Goal: Information Seeking & Learning: Learn about a topic

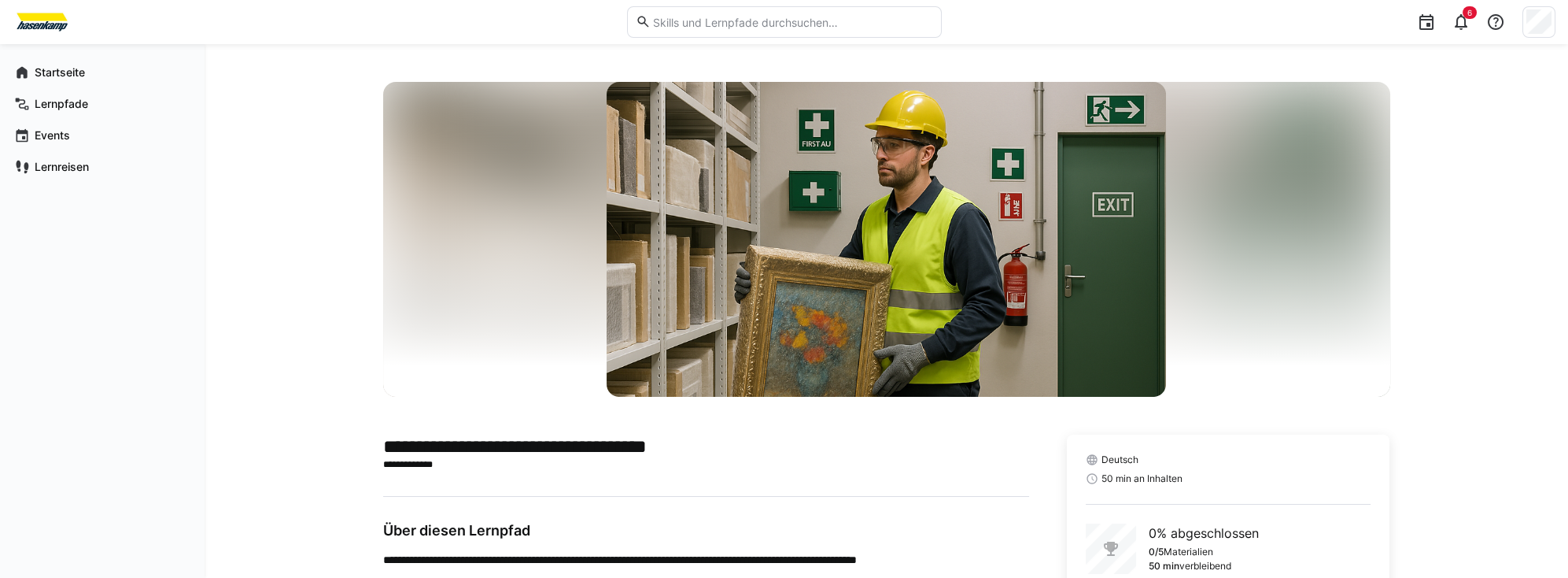
scroll to position [262, 0]
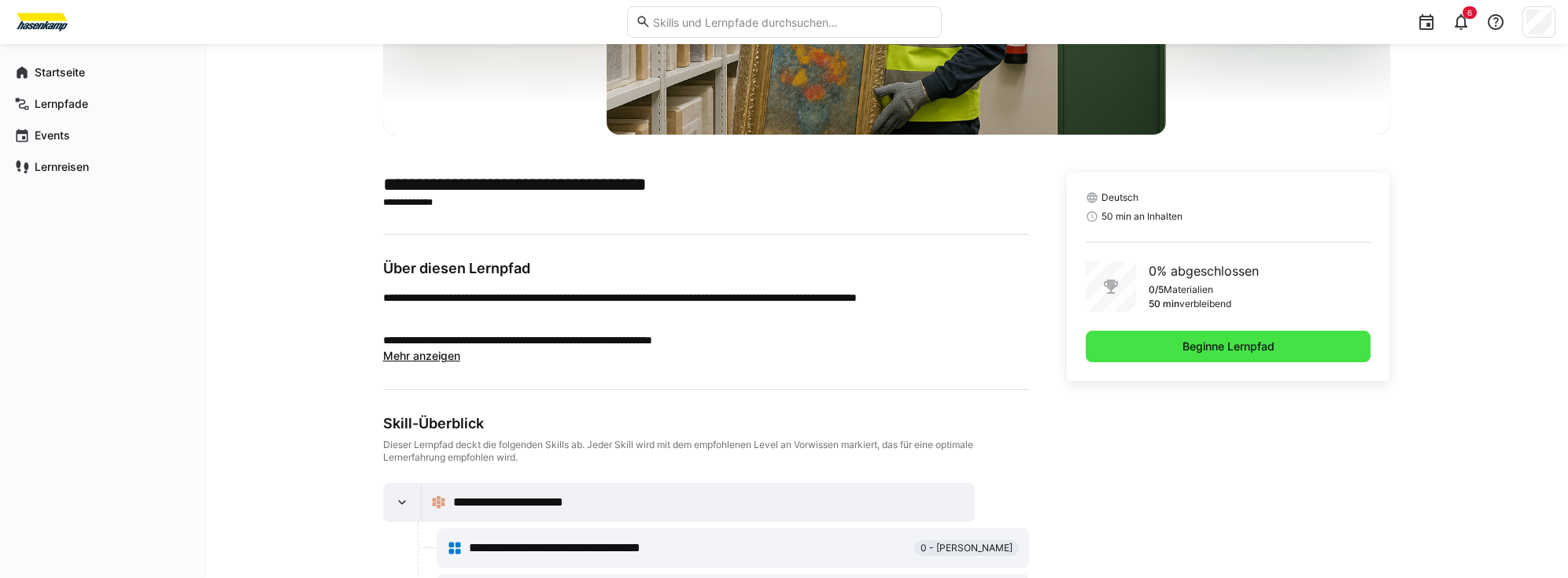
click at [1227, 345] on span "Beginne Lernpfad" at bounding box center [1229, 346] width 97 height 16
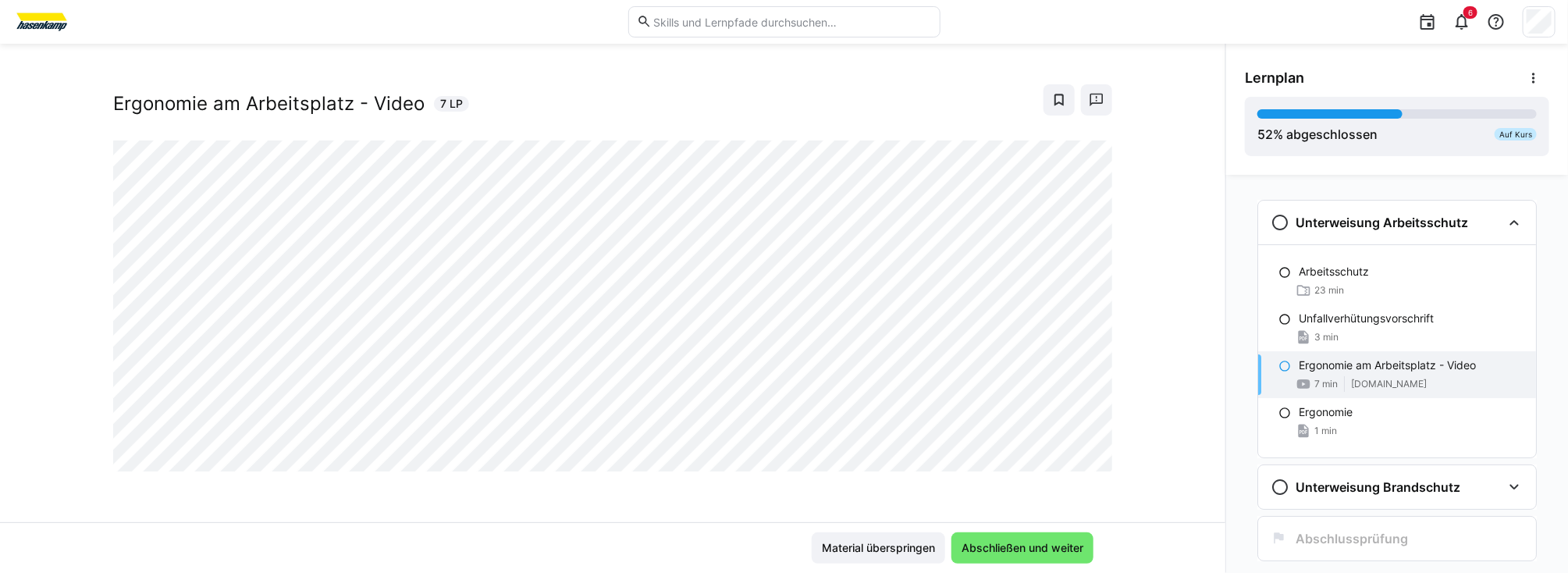
scroll to position [25, 0]
click at [1033, 551] on span "Abschließen und weiter" at bounding box center [1022, 548] width 126 height 15
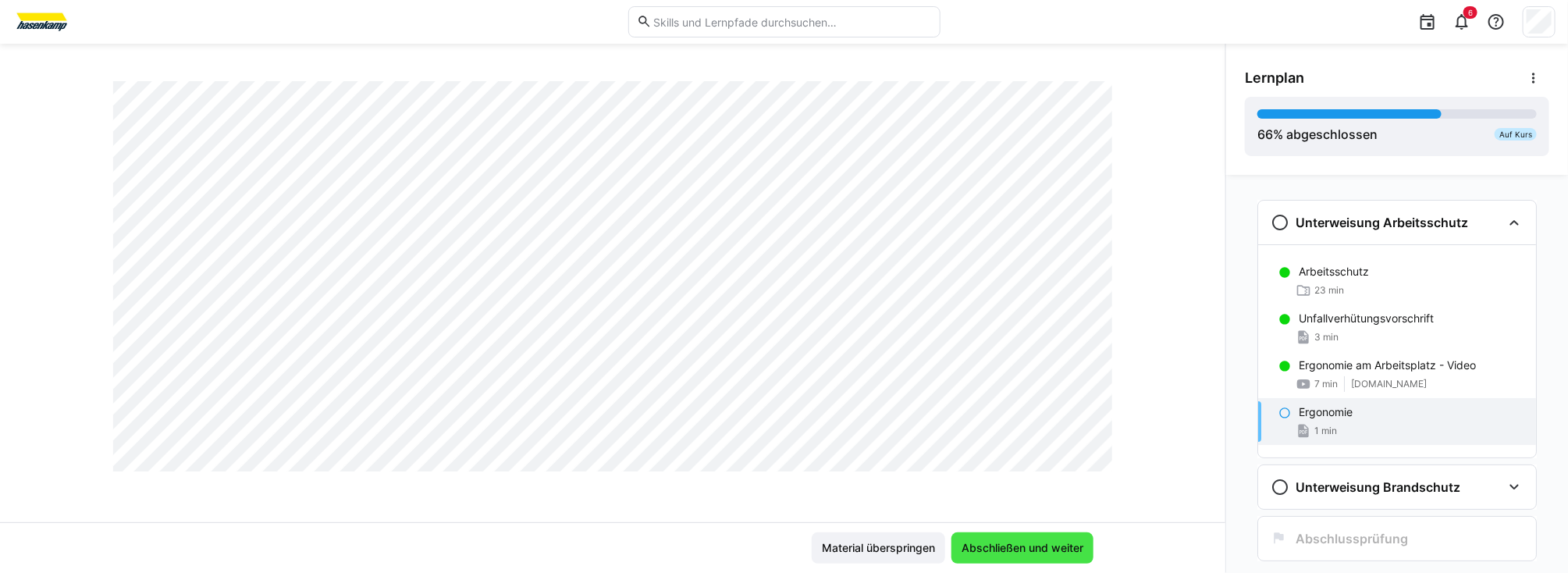
scroll to position [470, 0]
click at [992, 548] on span "Abschließen und weiter" at bounding box center [1022, 548] width 126 height 15
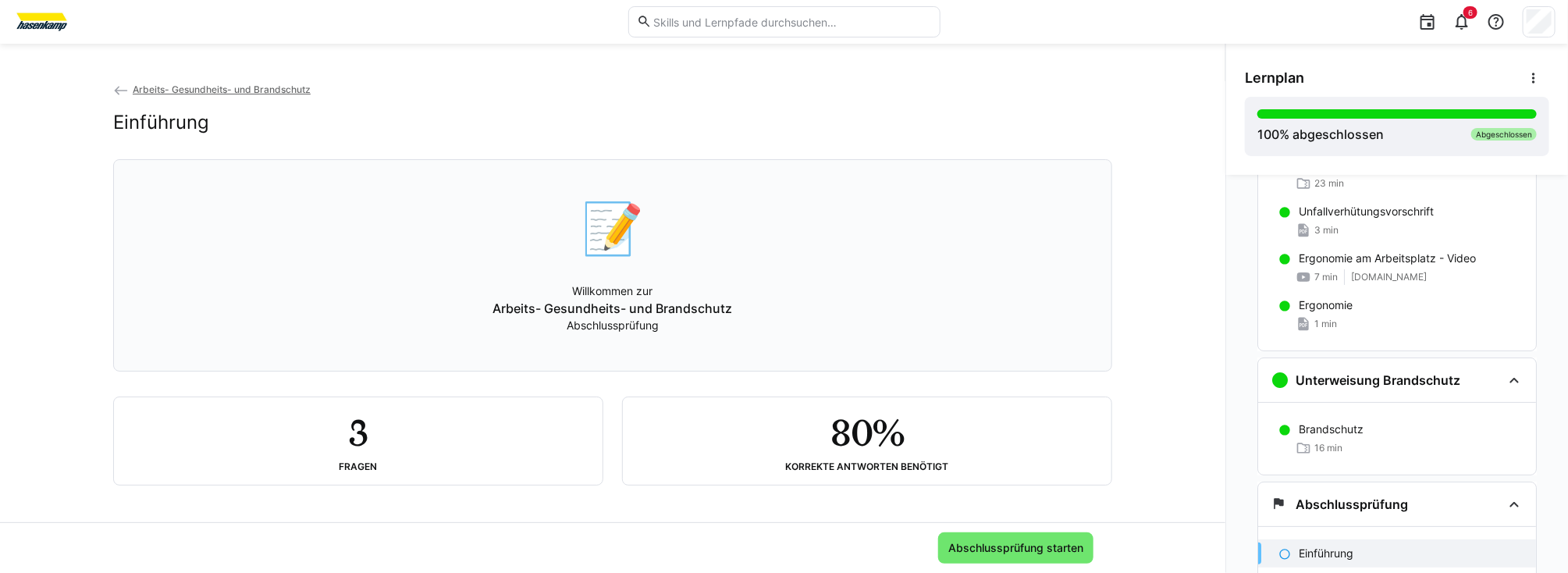
scroll to position [108, 0]
click at [996, 551] on span "Abschlussprüfung starten" at bounding box center [1016, 548] width 140 height 15
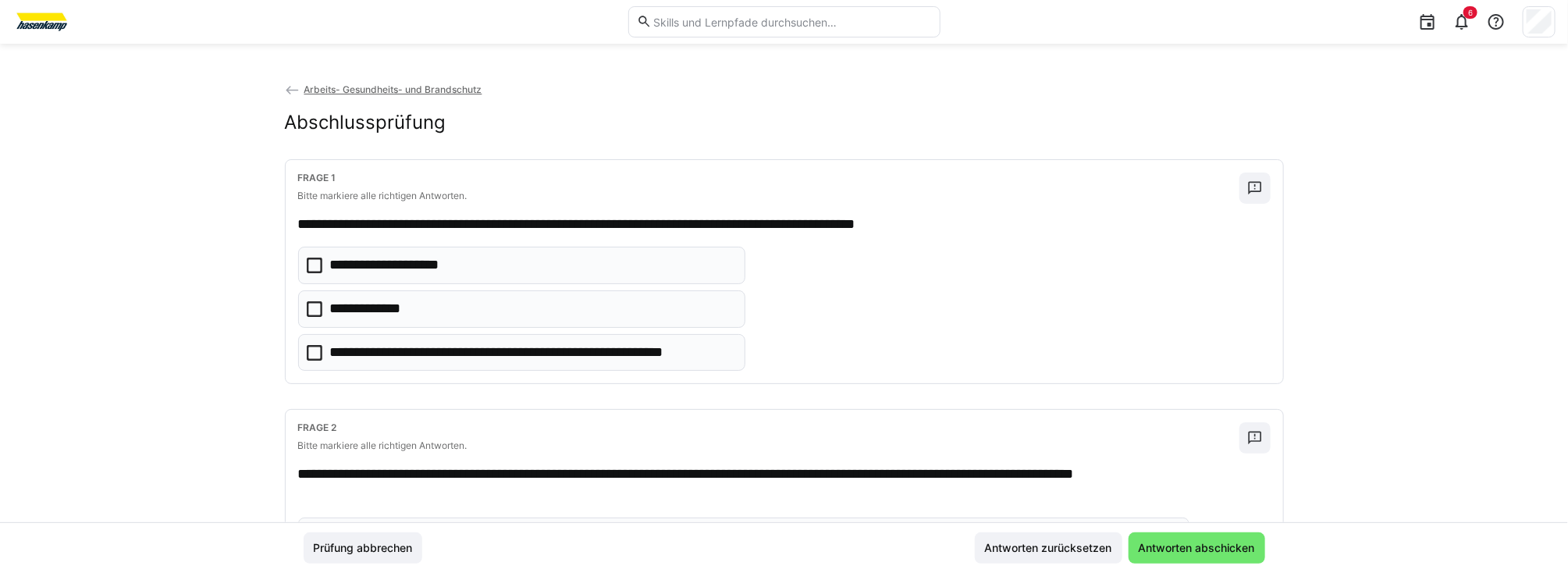
click at [309, 305] on icon at bounding box center [314, 309] width 15 height 15
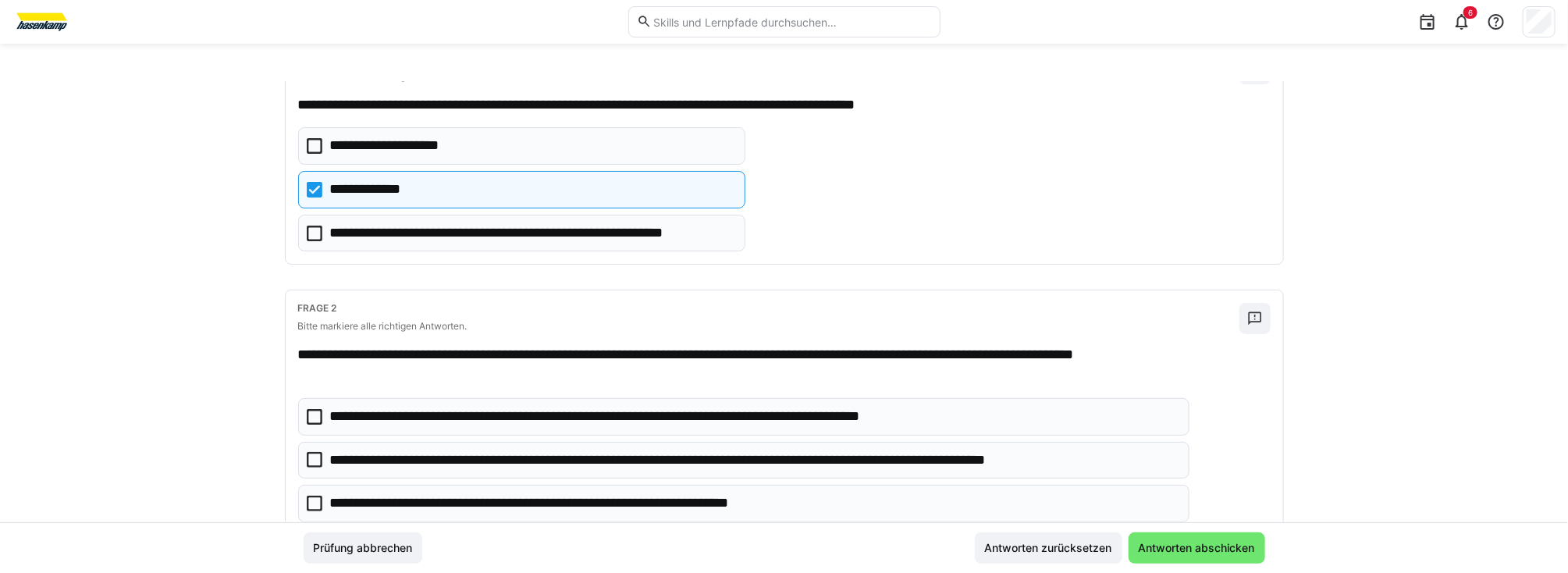
scroll to position [173, 0]
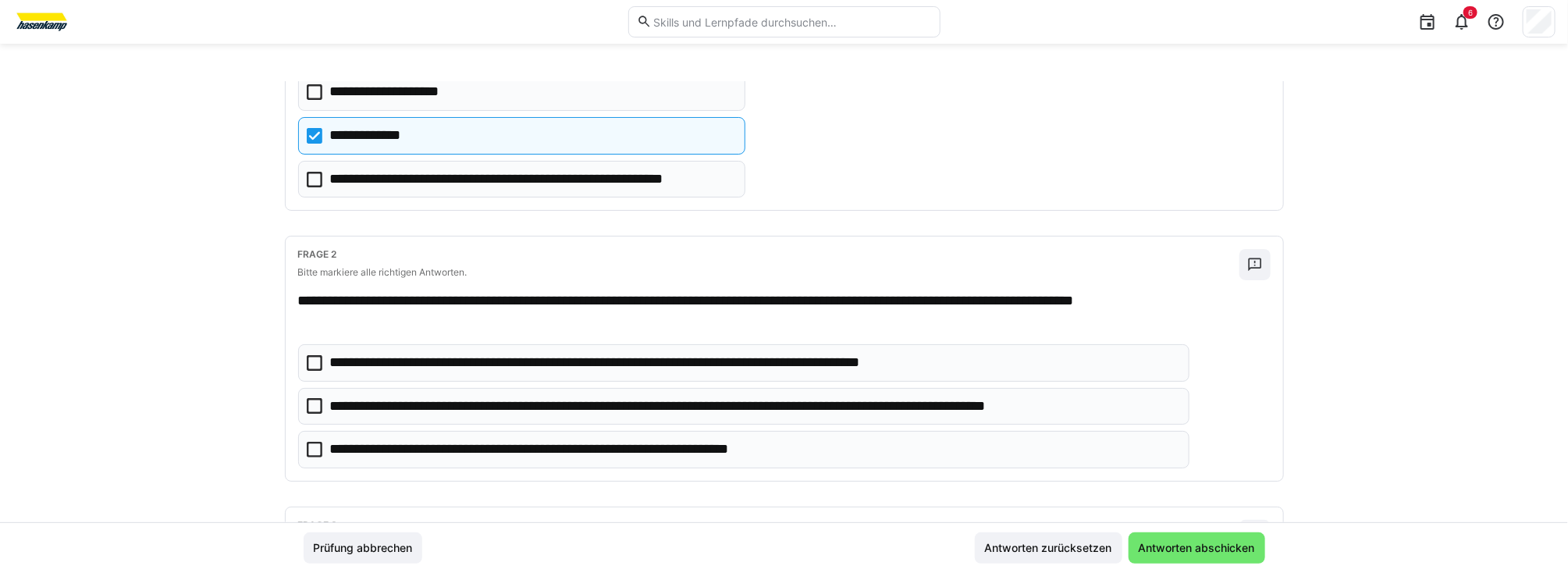
click at [312, 447] on icon at bounding box center [314, 450] width 15 height 15
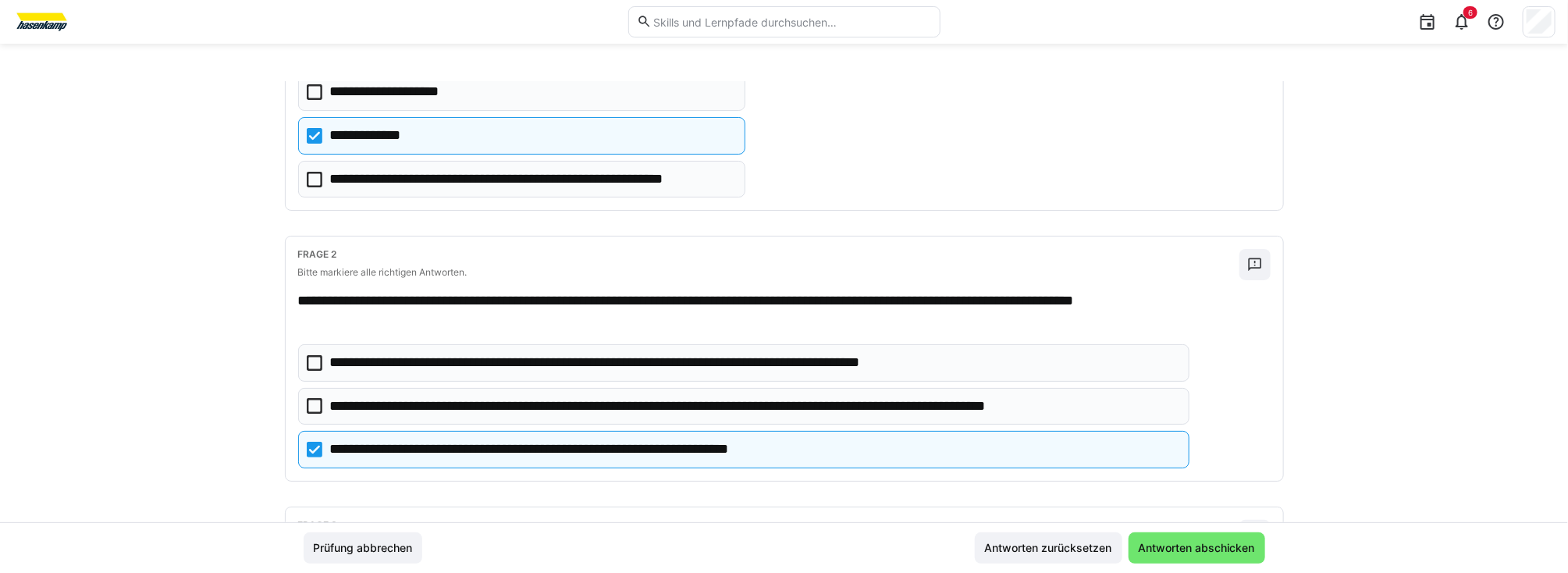
click at [313, 402] on icon at bounding box center [314, 405] width 15 height 15
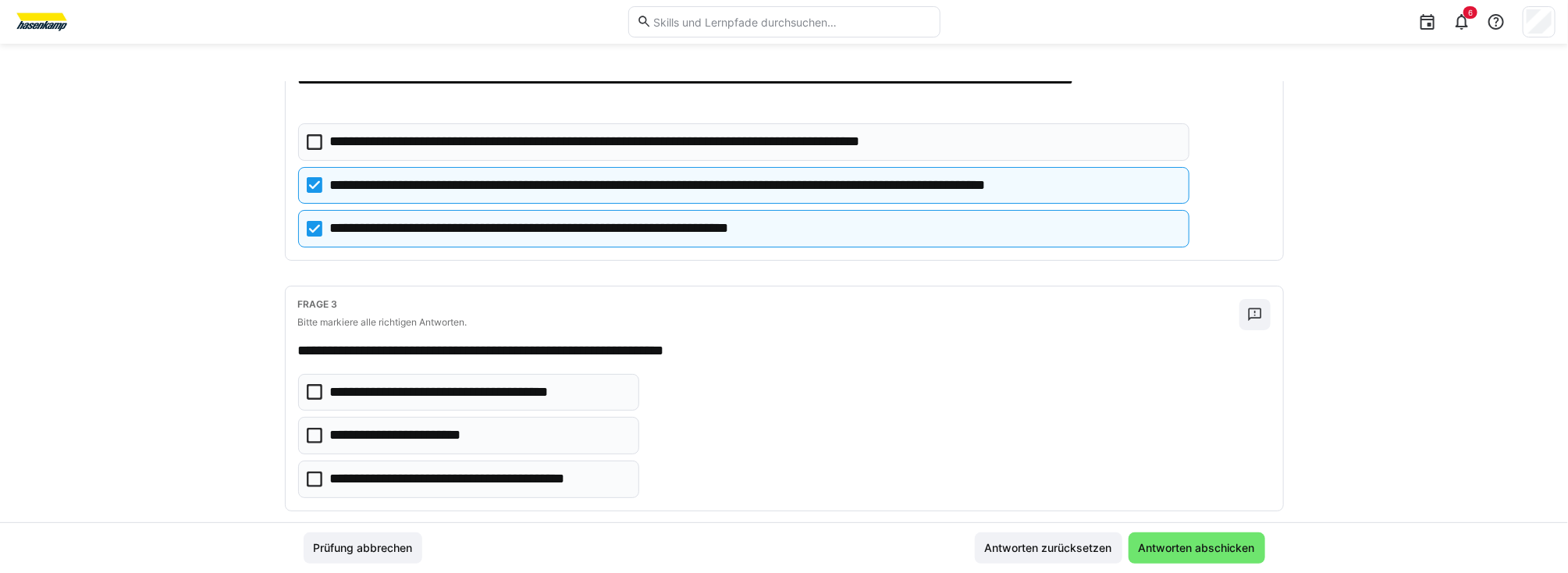
scroll to position [416, 0]
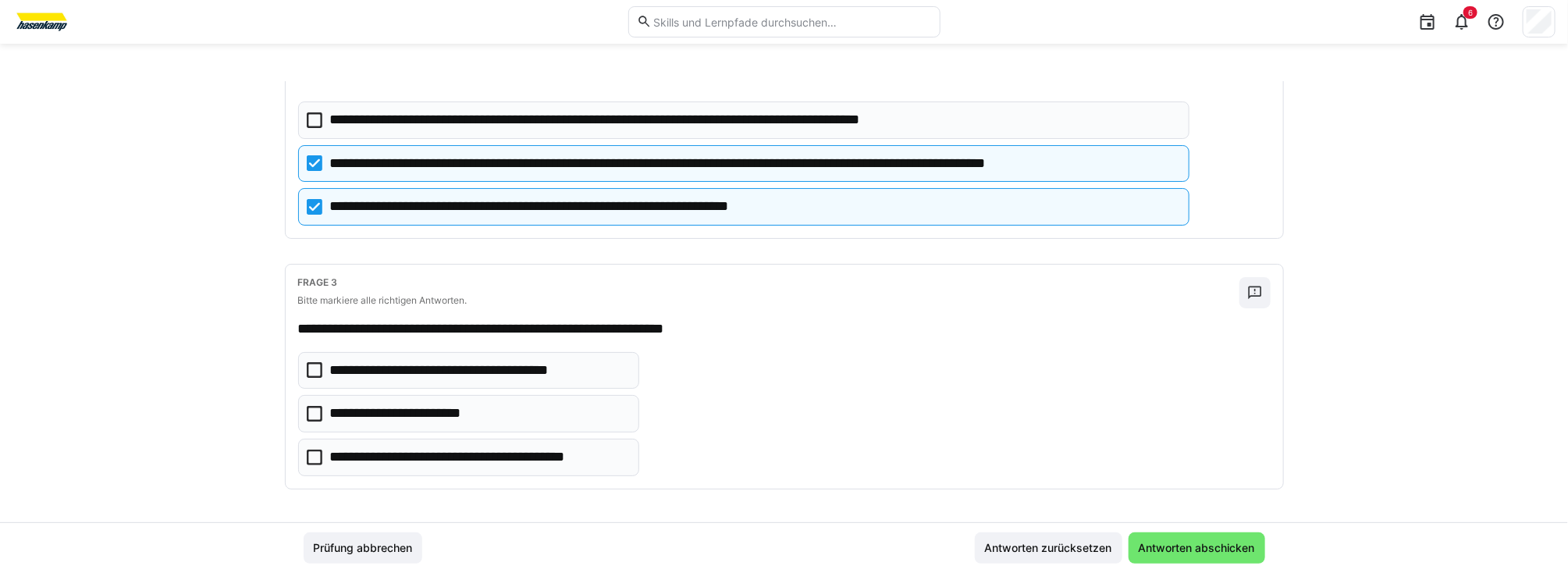
click at [311, 453] on icon at bounding box center [314, 457] width 15 height 15
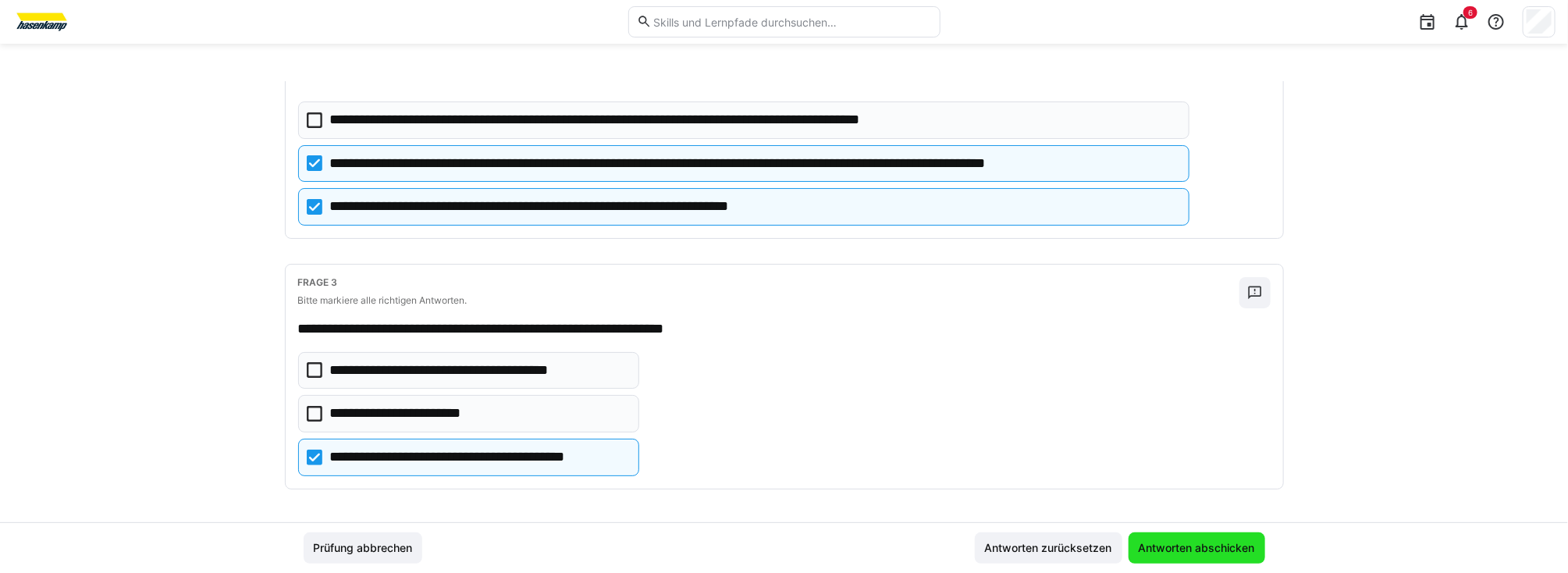
click at [1175, 548] on span "Antworten abschicken" at bounding box center [1197, 548] width 121 height 15
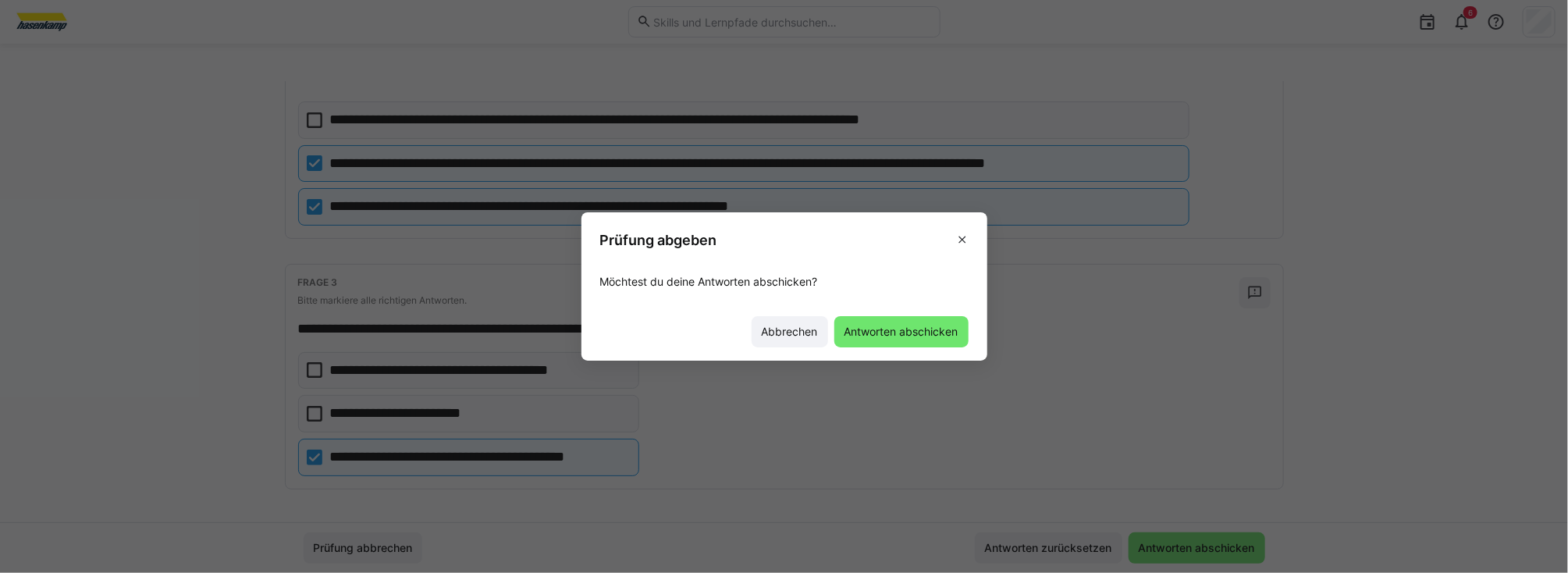
click at [876, 328] on span "Antworten abschicken" at bounding box center [902, 331] width 119 height 15
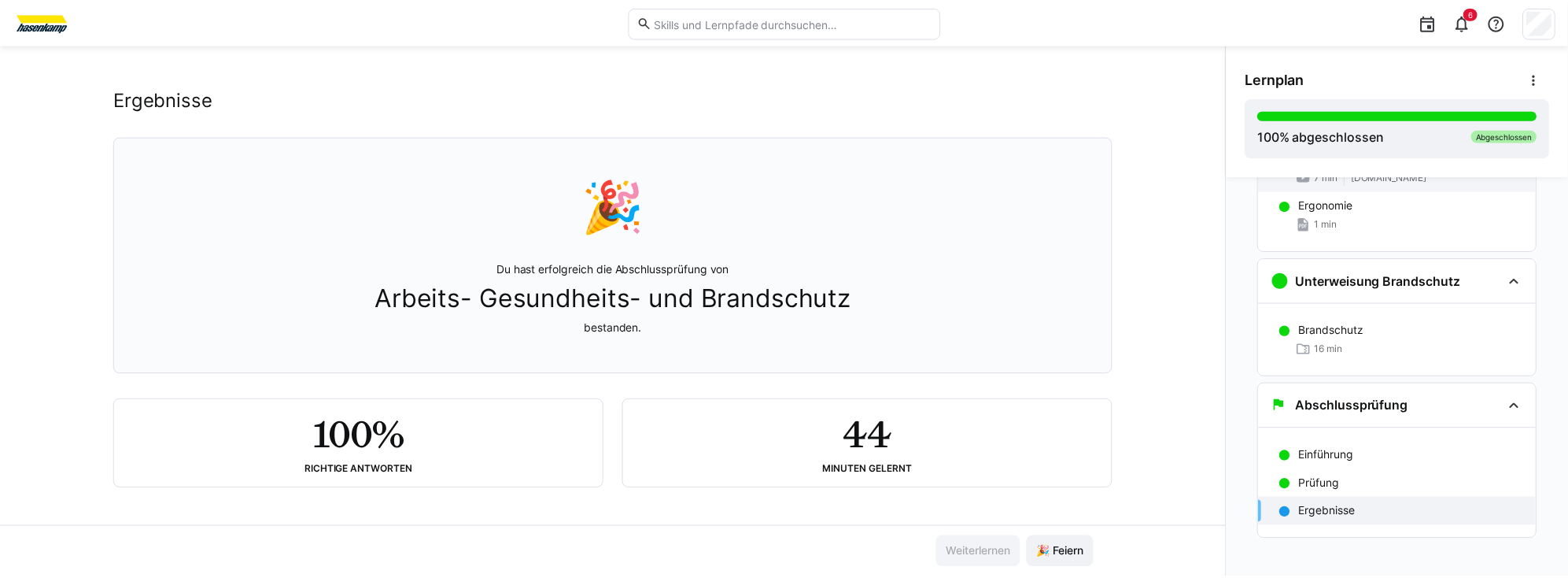
scroll to position [220, 0]
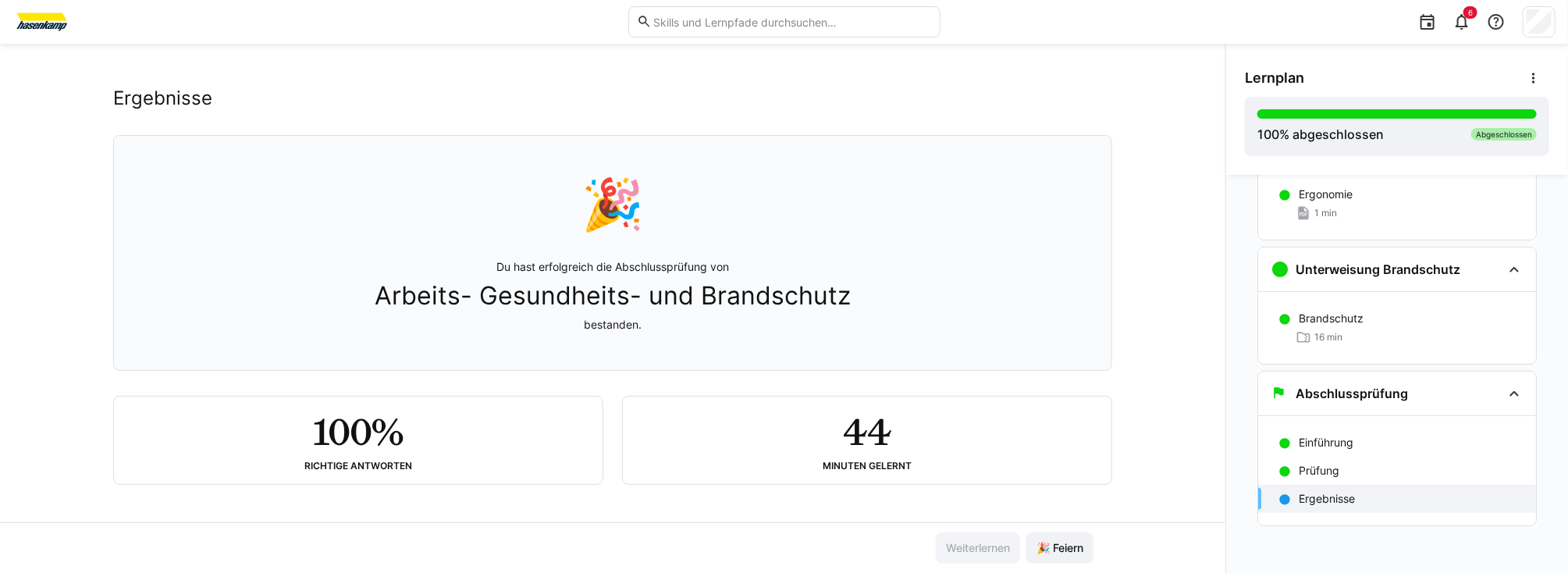
click at [1309, 499] on p "Ergebnisse" at bounding box center [1327, 499] width 56 height 15
click at [1463, 22] on eds-icon at bounding box center [1462, 22] width 19 height 19
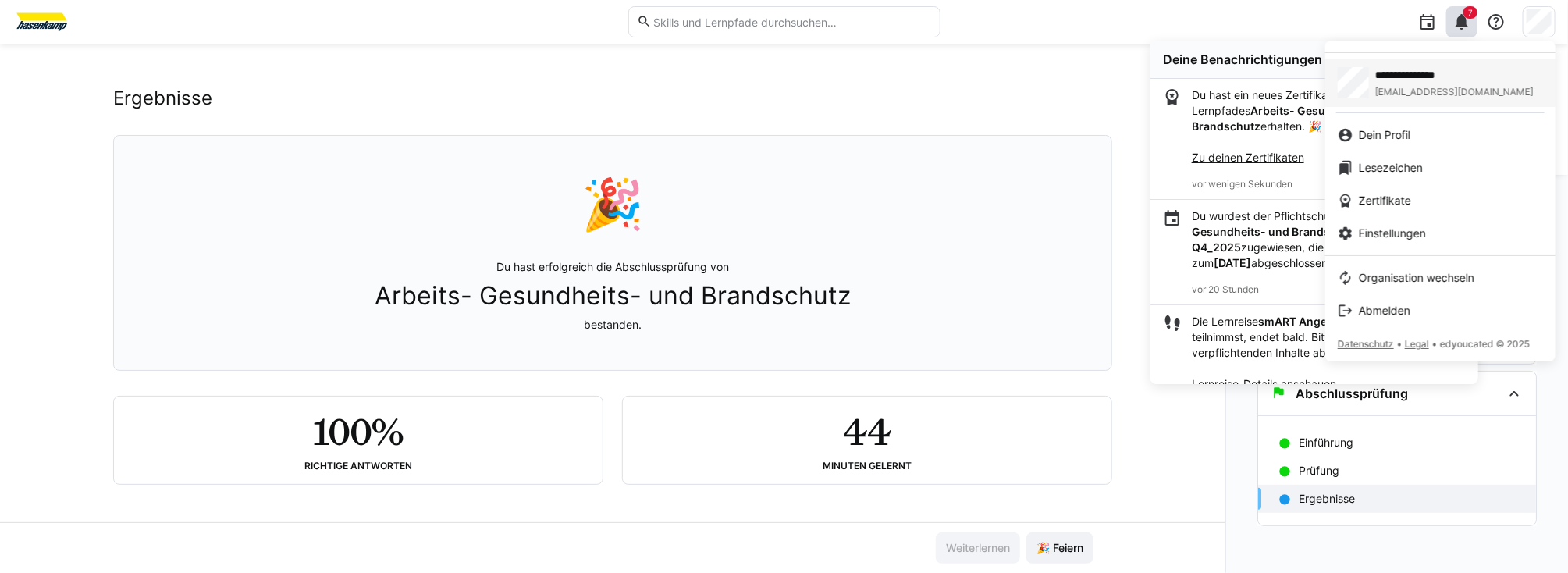
click at [1443, 59] on link "**********" at bounding box center [1441, 82] width 231 height 48
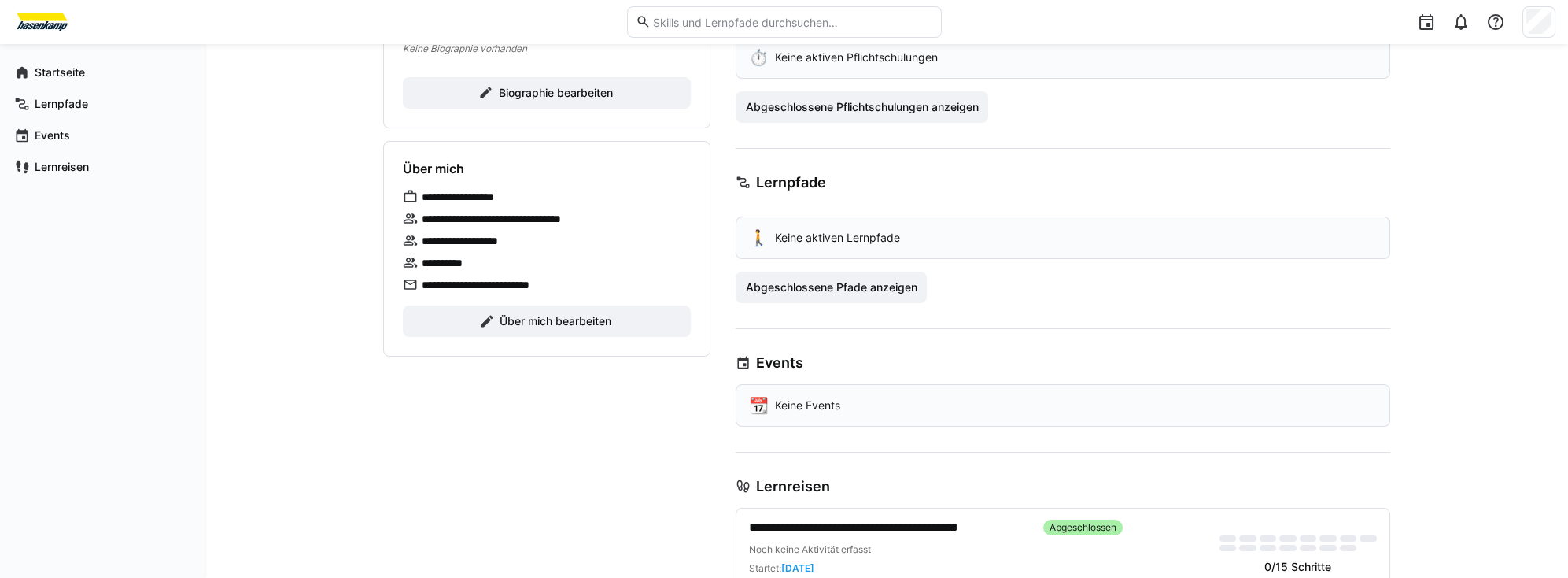
scroll to position [87, 0]
